Goal: Information Seeking & Learning: Learn about a topic

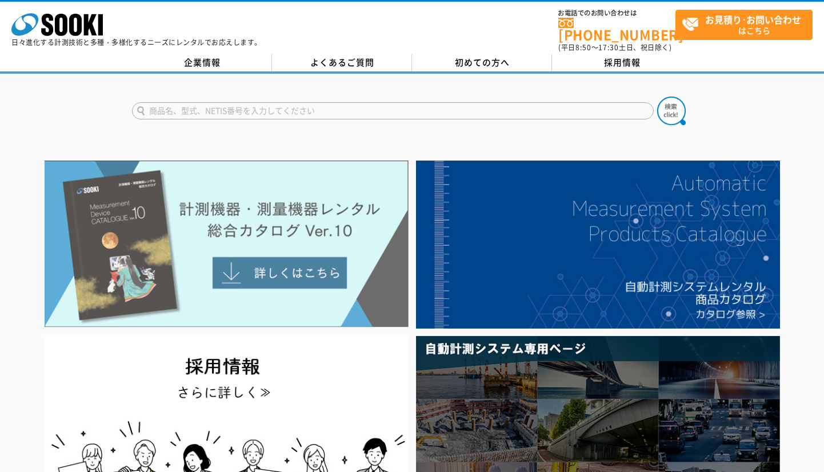
click at [303, 267] on img at bounding box center [227, 244] width 364 height 167
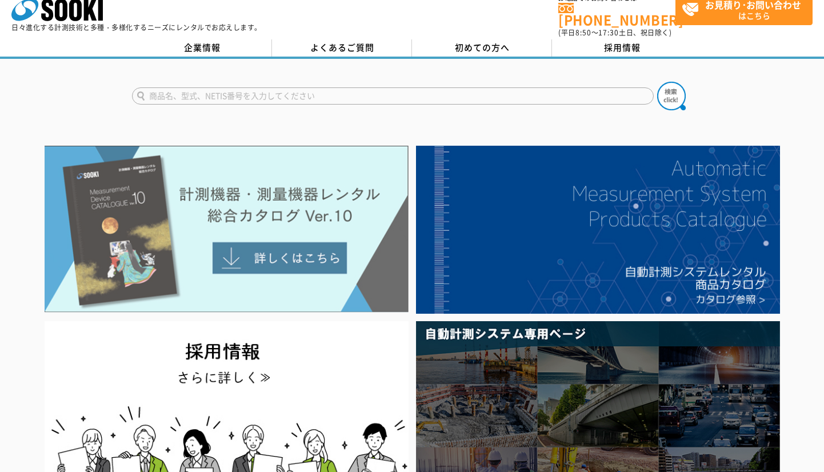
scroll to position [58, 0]
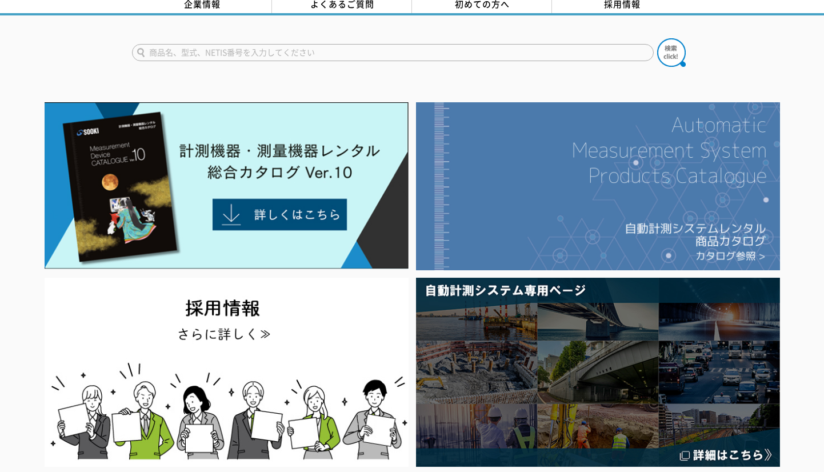
click at [637, 221] on img at bounding box center [598, 186] width 364 height 168
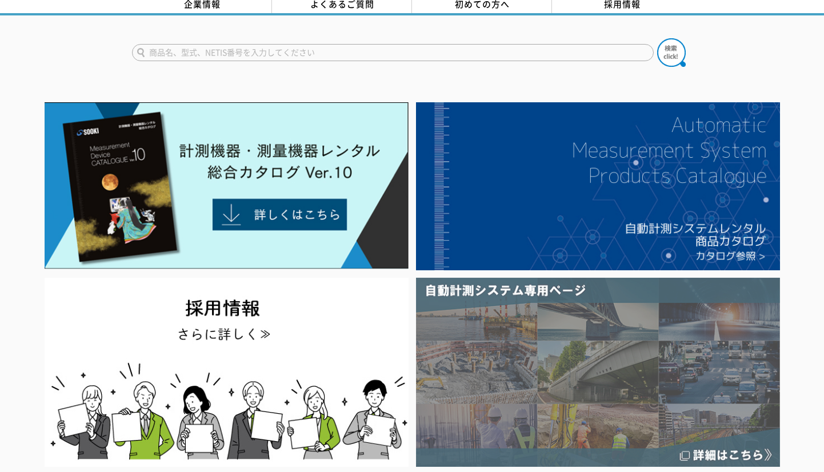
click at [580, 378] on img at bounding box center [598, 372] width 364 height 189
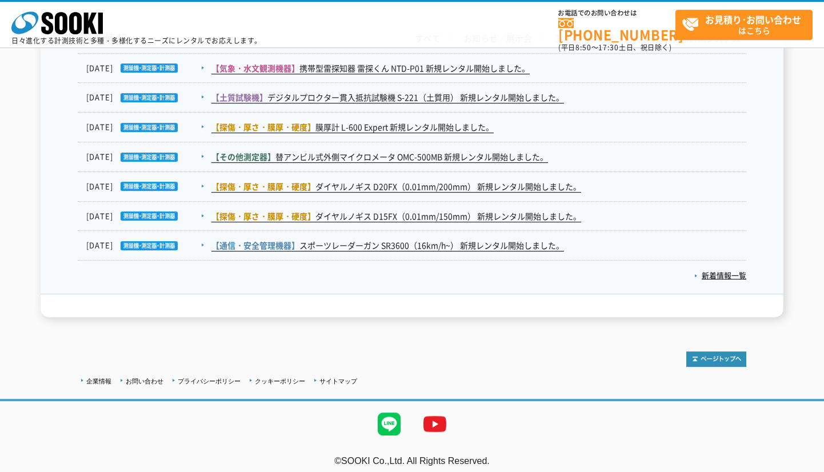
scroll to position [1922, 0]
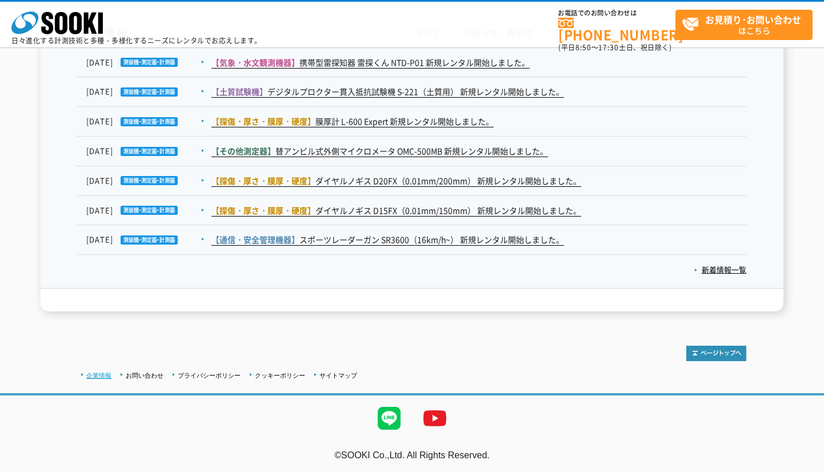
click at [94, 374] on link "企業情報" at bounding box center [98, 375] width 25 height 7
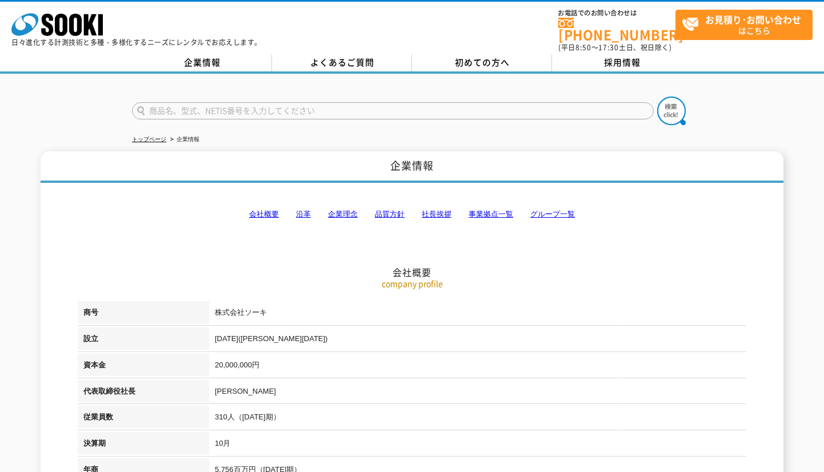
click at [253, 307] on td "株式会社ソーキ" at bounding box center [477, 314] width 537 height 26
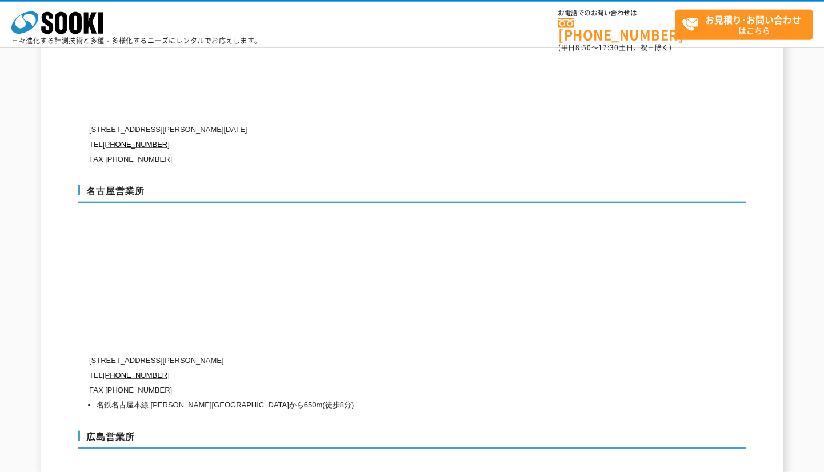
scroll to position [3137, 0]
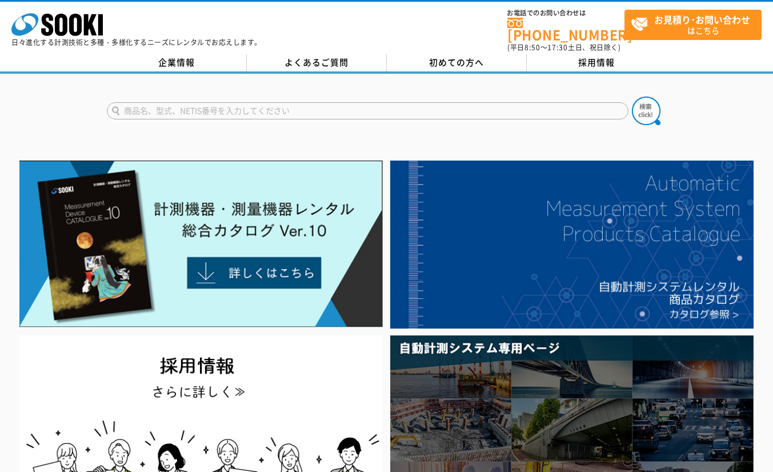
click at [177, 46] on p "日々進化する計測技術と多種・多様化するニーズにレンタルでお応えします。" at bounding box center [136, 42] width 250 height 7
click at [186, 57] on link "企業情報" at bounding box center [177, 62] width 140 height 17
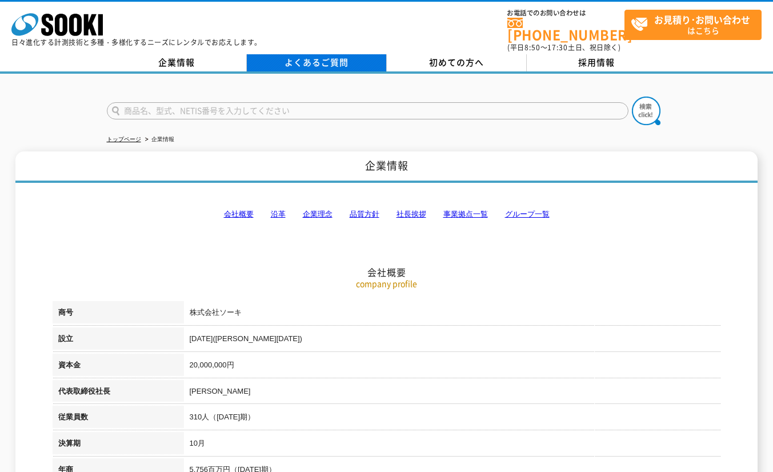
click at [333, 59] on link "よくあるご質問" at bounding box center [317, 62] width 140 height 17
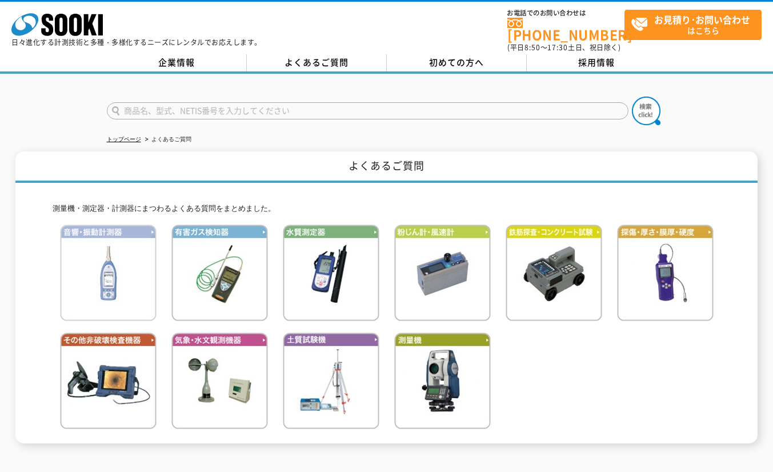
click at [114, 251] on img at bounding box center [108, 273] width 97 height 97
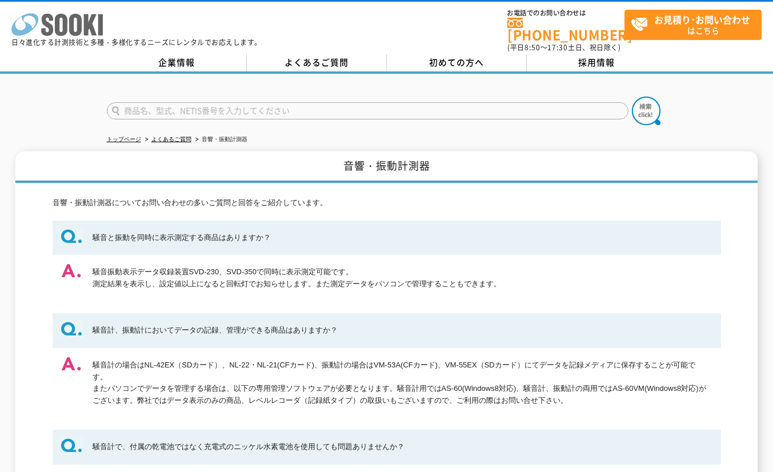
click at [71, 30] on icon at bounding box center [75, 25] width 13 height 22
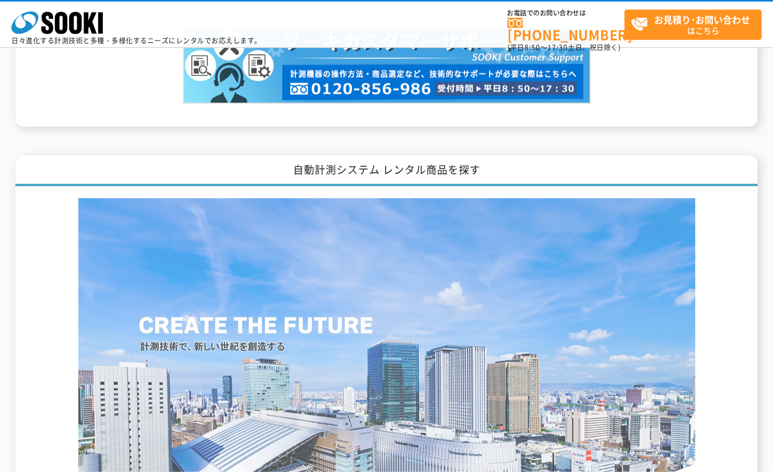
scroll to position [1349, 0]
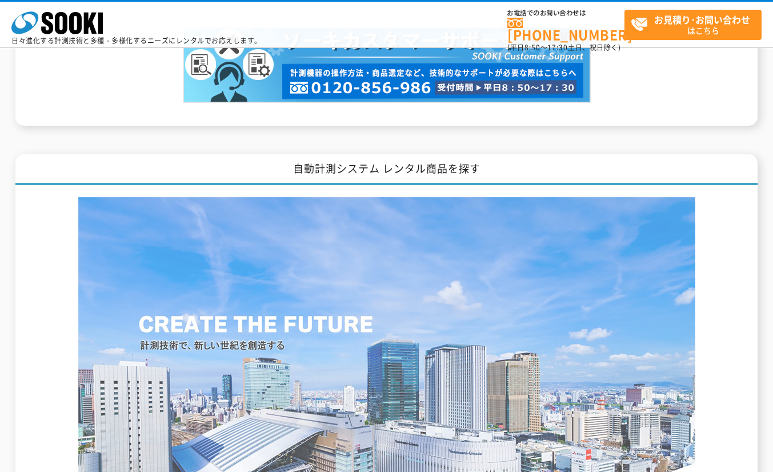
click at [439, 279] on img at bounding box center [386, 360] width 617 height 327
click at [275, 235] on img at bounding box center [386, 360] width 617 height 327
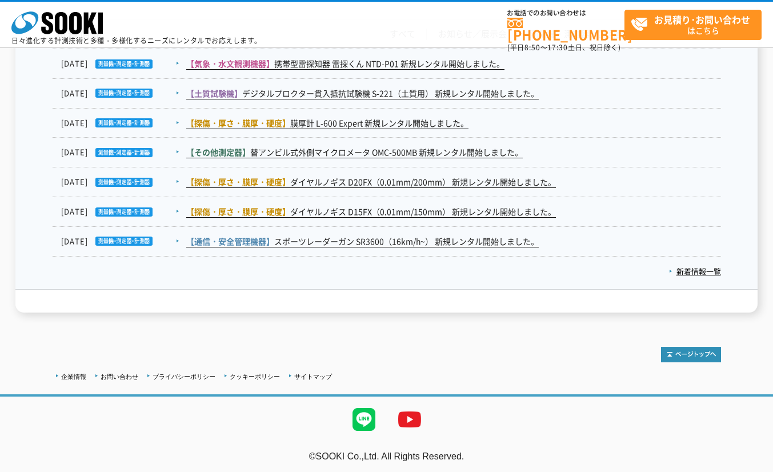
scroll to position [1922, 0]
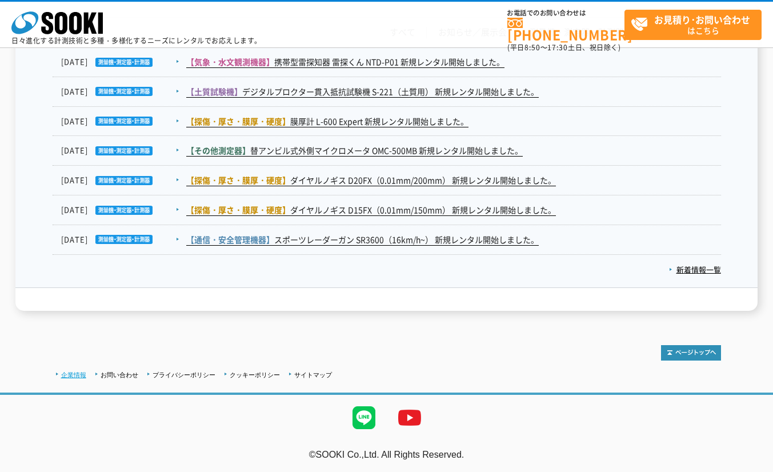
click at [78, 373] on link "企業情報" at bounding box center [73, 374] width 25 height 7
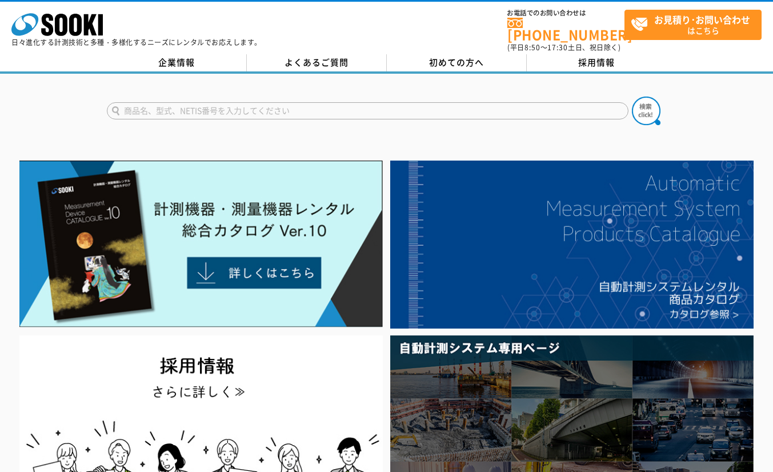
click at [494, 97] on form at bounding box center [387, 113] width 560 height 32
click at [449, 106] on input "text" at bounding box center [368, 110] width 522 height 17
paste input "建設ICT・情報化施工"
type input "建設ICT・情報化施工"
click at [652, 108] on img at bounding box center [646, 111] width 29 height 29
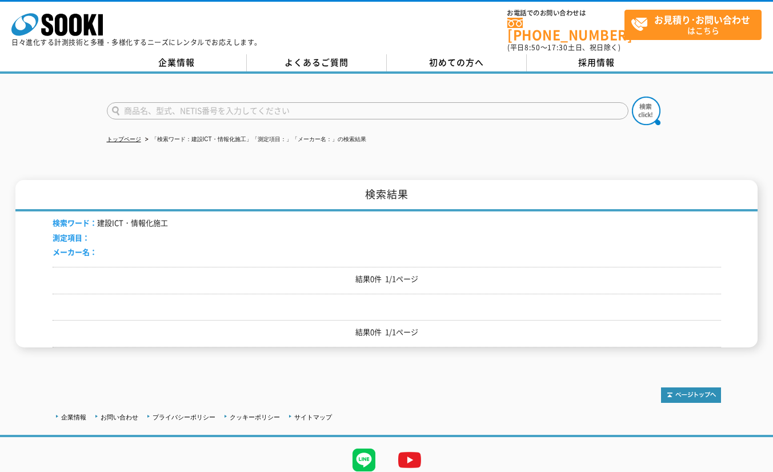
scroll to position [38, 0]
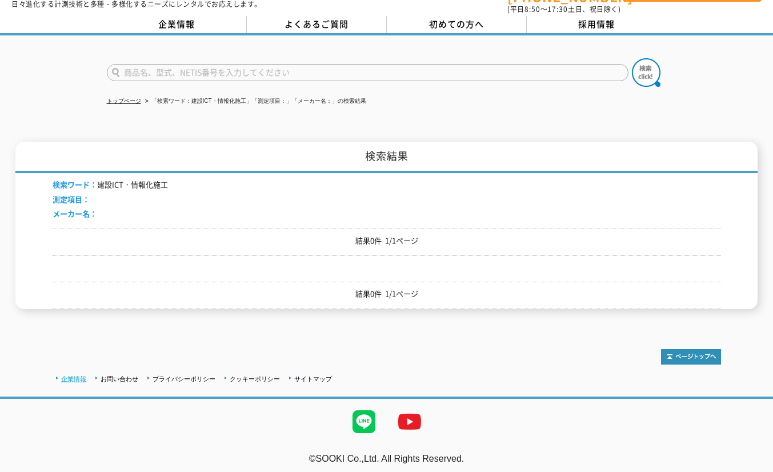
click at [69, 375] on link "企業情報" at bounding box center [73, 378] width 25 height 7
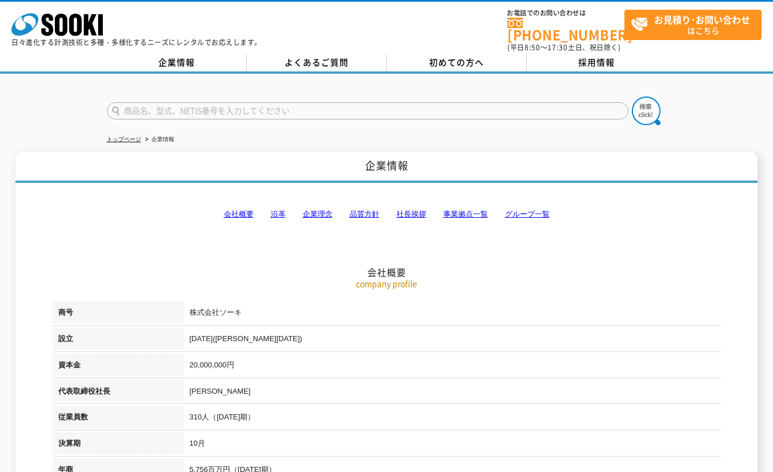
click at [225, 210] on link "会社概要" at bounding box center [239, 214] width 30 height 9
click at [326, 54] on link "よくあるご質問" at bounding box center [317, 62] width 140 height 17
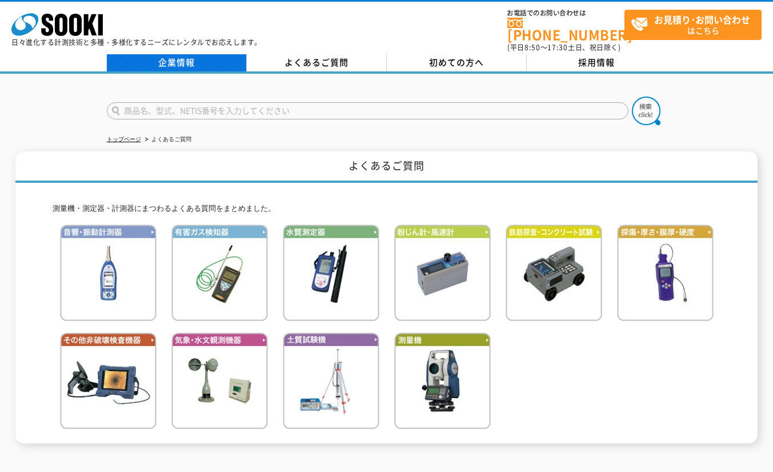
click at [185, 60] on link "企業情報" at bounding box center [177, 62] width 140 height 17
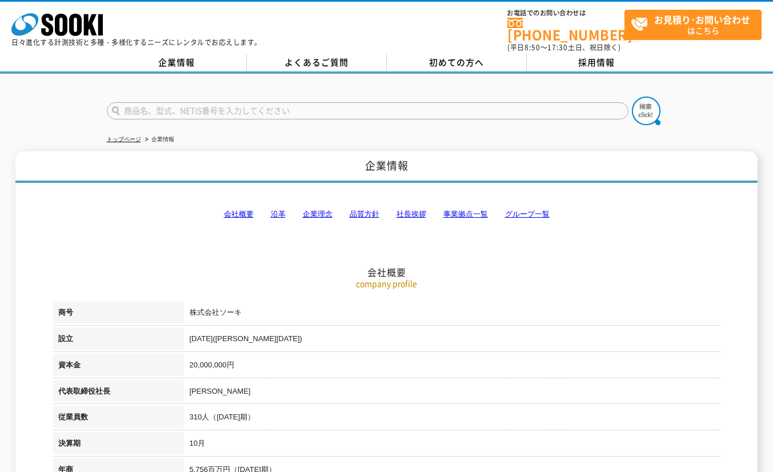
click at [280, 213] on link "沿革" at bounding box center [278, 214] width 15 height 9
click at [245, 211] on link "会社概要" at bounding box center [239, 214] width 30 height 9
click at [305, 61] on link "よくあるご質問" at bounding box center [317, 62] width 140 height 17
click at [66, 18] on icon at bounding box center [61, 25] width 13 height 22
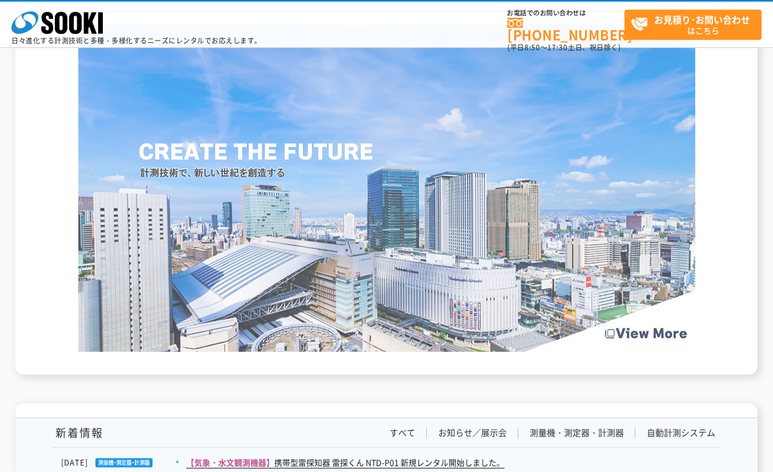
scroll to position [1485, 0]
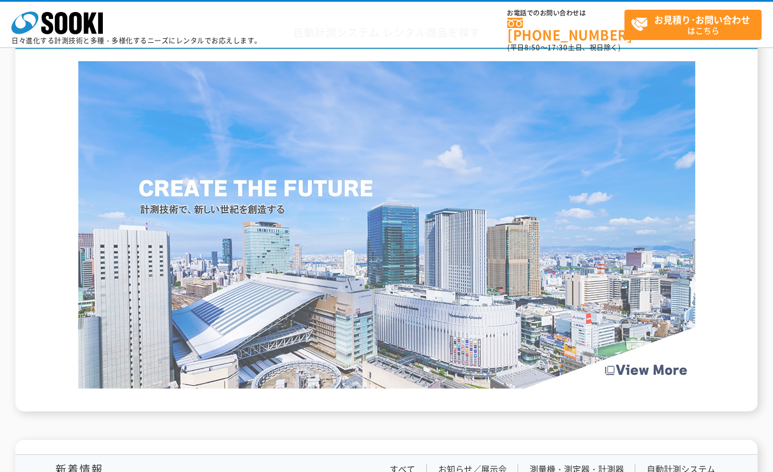
click at [365, 262] on img at bounding box center [386, 224] width 617 height 327
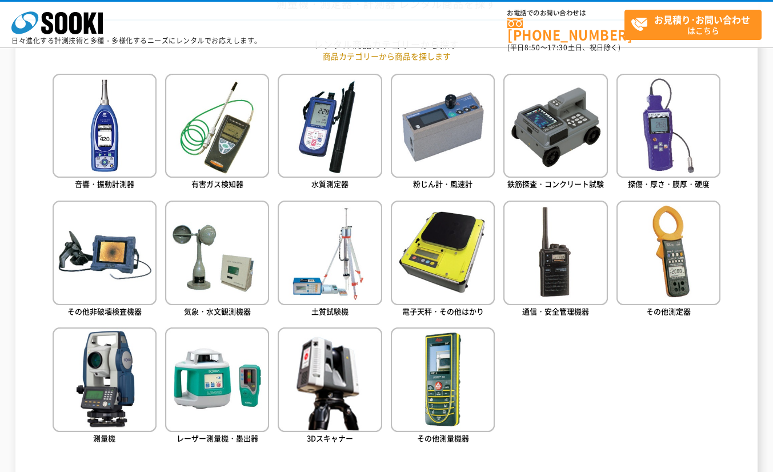
scroll to position [0, 0]
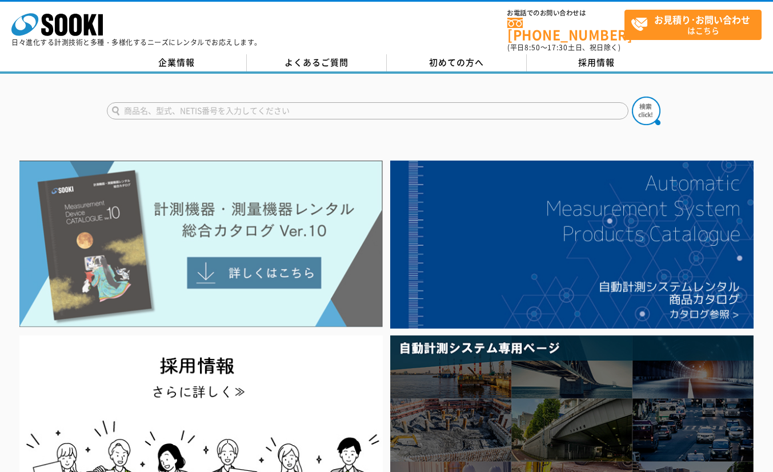
click at [122, 227] on img at bounding box center [200, 244] width 363 height 167
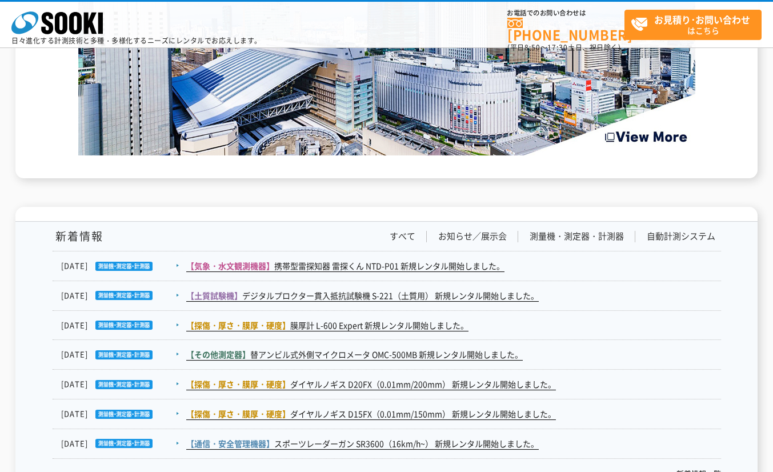
scroll to position [1922, 0]
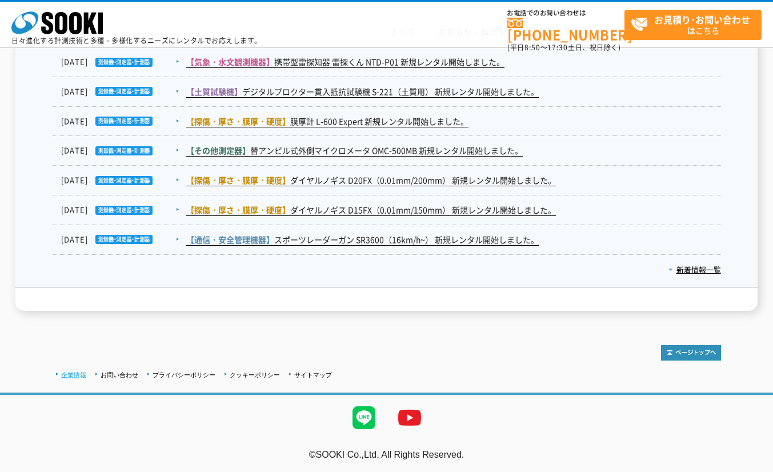
click at [78, 372] on link "企業情報" at bounding box center [73, 374] width 25 height 7
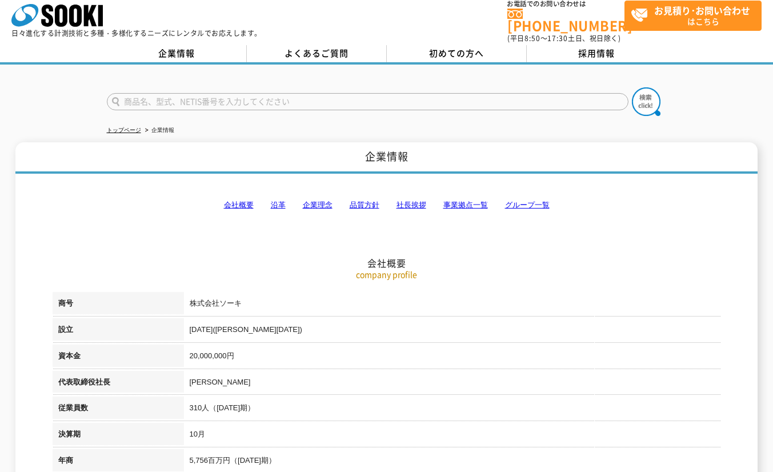
scroll to position [10, 0]
click at [419, 200] on link "社長挨拶" at bounding box center [411, 204] width 30 height 9
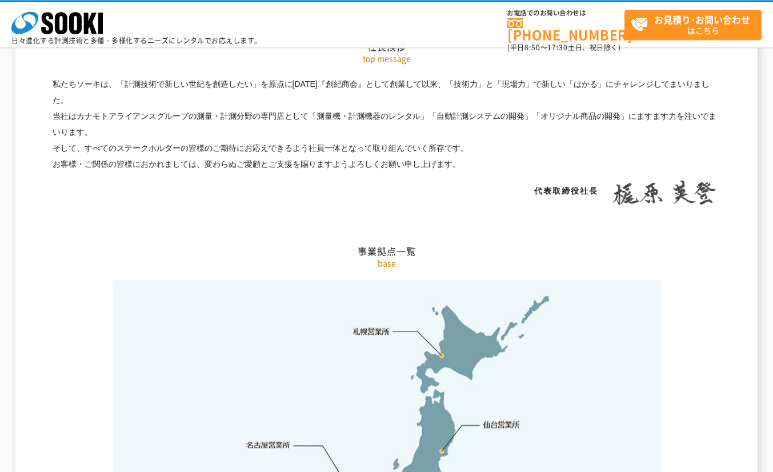
scroll to position [2122, 0]
